Goal: Information Seeking & Learning: Learn about a topic

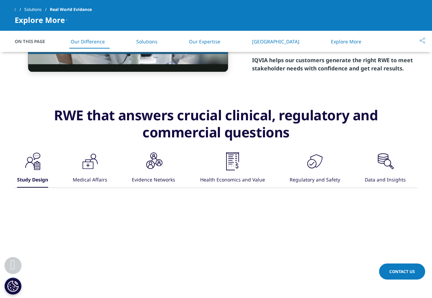
scroll to position [400, 0]
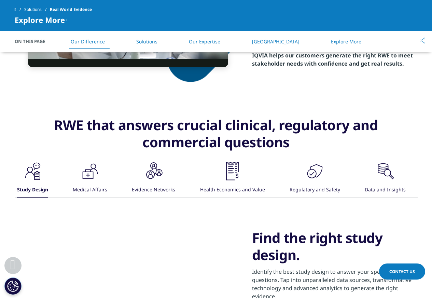
click at [100, 183] on div "Medical Affairs" at bounding box center [90, 190] width 34 height 15
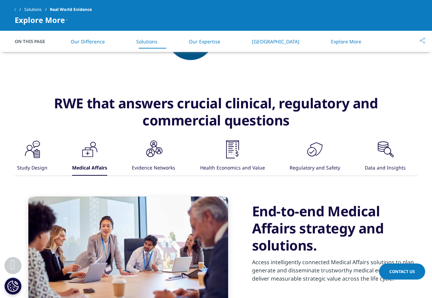
scroll to position [422, 0]
click at [236, 150] on icon ".cls-1{fill:#231f20;}" at bounding box center [232, 149] width 20 height 20
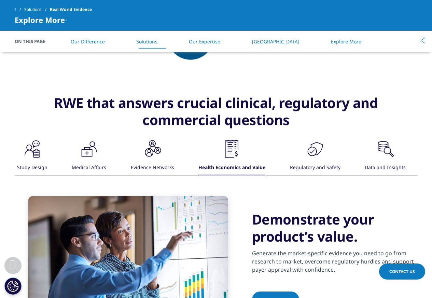
click at [146, 160] on div ".cls-1{fill:#231f20;}" at bounding box center [152, 150] width 20 height 22
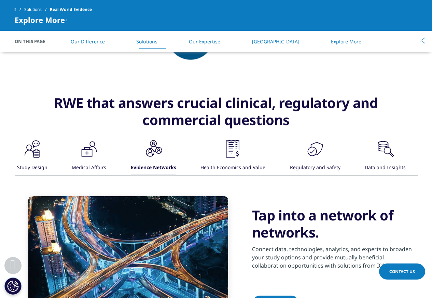
click at [216, 155] on div ".cls-1{fill:#231f20;} Health Economics and Value" at bounding box center [232, 157] width 65 height 37
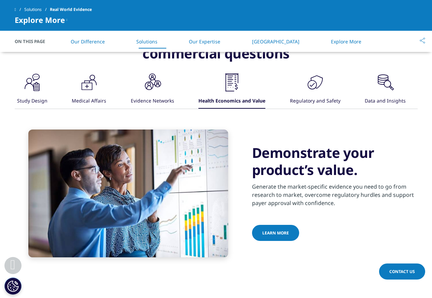
scroll to position [488, 0]
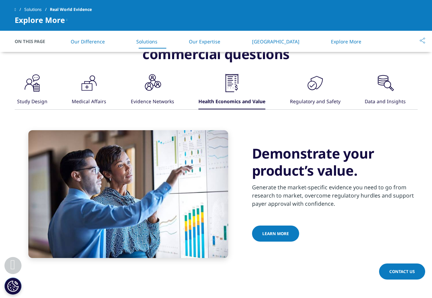
click at [310, 83] on icon ".cls-1{fill:#231f20;}" at bounding box center [315, 83] width 20 height 20
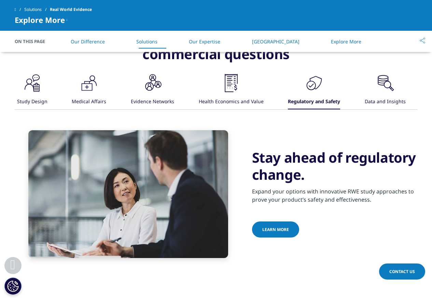
click at [383, 91] on icon ".cls-1{fill:#231f20;}" at bounding box center [385, 83] width 20 height 20
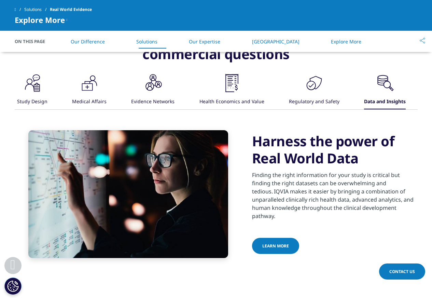
click at [41, 103] on div "Study Design" at bounding box center [32, 102] width 30 height 15
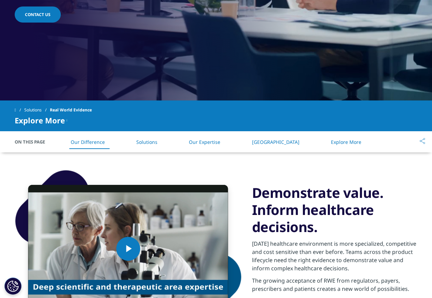
scroll to position [0, 0]
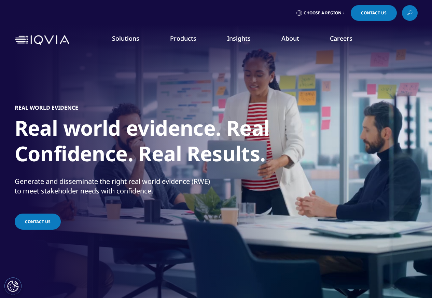
click at [59, 124] on link "Real World Evidence" at bounding box center [41, 123] width 48 height 7
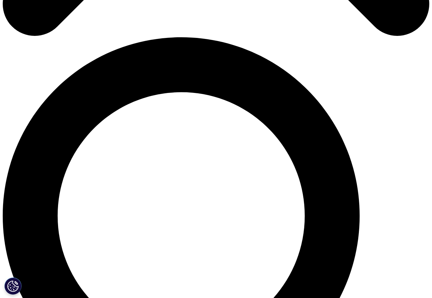
scroll to position [458, 0]
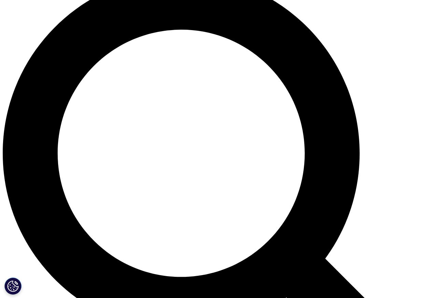
scroll to position [491, 0]
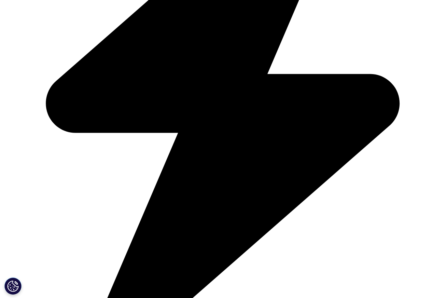
scroll to position [1786, 0]
